Goal: Transaction & Acquisition: Purchase product/service

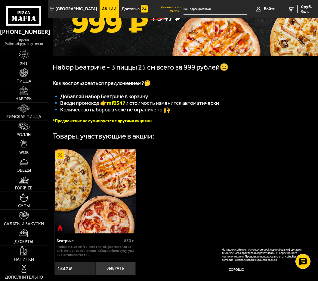
scroll to position [76, 0]
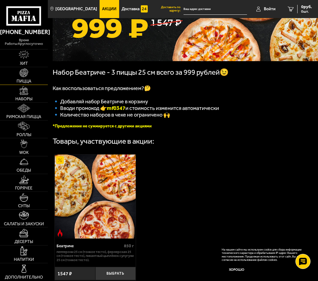
click at [35, 79] on link "Пицца" at bounding box center [24, 75] width 48 height 17
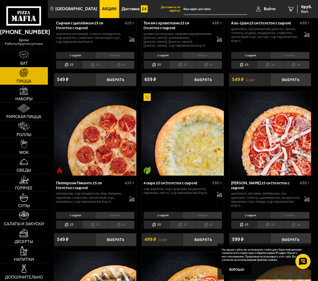
scroll to position [452, 0]
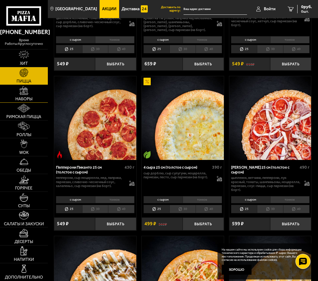
click at [17, 95] on link "Наборы" at bounding box center [24, 93] width 48 height 17
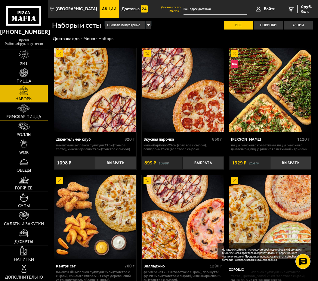
click at [31, 110] on link "Римская пицца" at bounding box center [24, 111] width 48 height 17
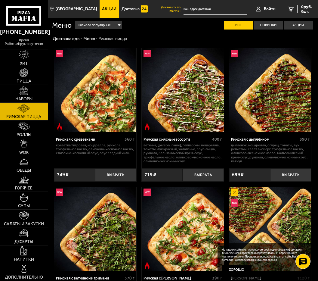
click at [44, 127] on link "Роллы" at bounding box center [24, 128] width 48 height 17
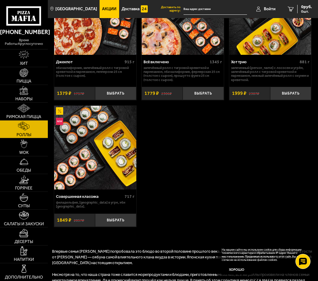
scroll to position [633, 0]
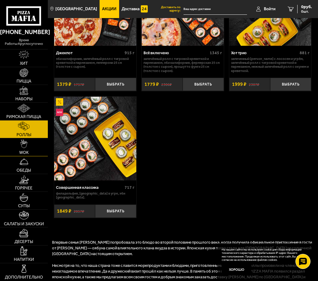
click at [41, 141] on link "WOK" at bounding box center [24, 146] width 48 height 17
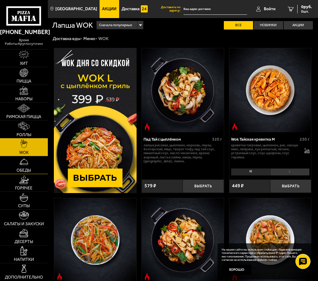
click at [40, 170] on link "Обеды" at bounding box center [24, 164] width 48 height 17
